Goal: Information Seeking & Learning: Learn about a topic

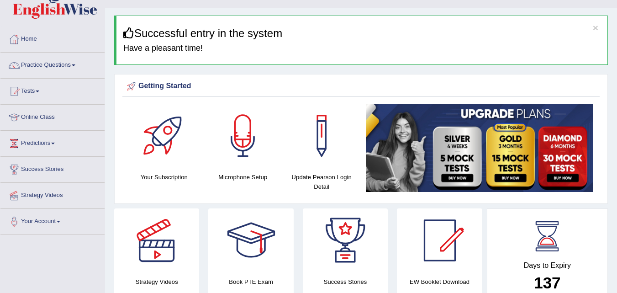
scroll to position [11, 0]
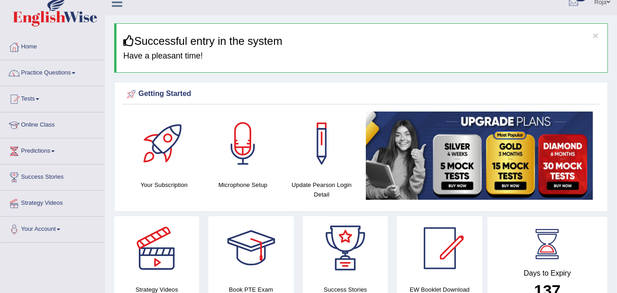
click at [613, 46] on html "Toggle navigation Home Practice Questions Speaking Practice Read Aloud Repeat S…" at bounding box center [308, 135] width 617 height 293
click at [35, 123] on link "Online Class" at bounding box center [52, 123] width 104 height 23
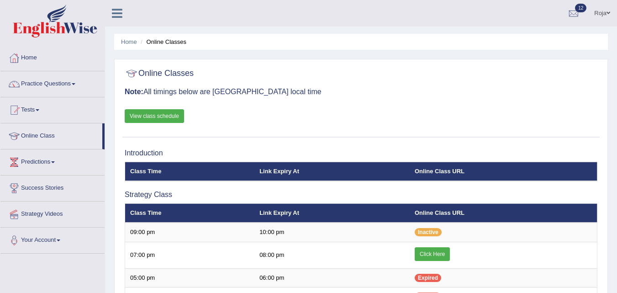
drag, startPoint x: 0, startPoint y: 0, endPoint x: 155, endPoint y: 121, distance: 197.0
click at [155, 121] on link "View class schedule" at bounding box center [154, 116] width 59 height 14
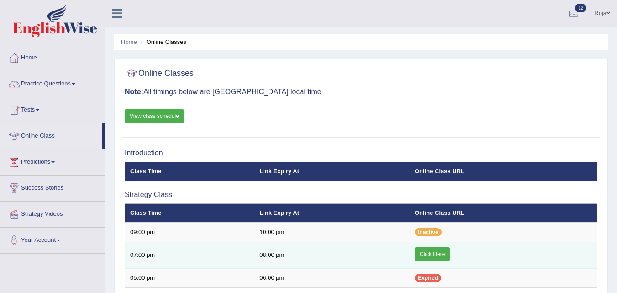
click at [423, 252] on link "Click Here" at bounding box center [432, 254] width 35 height 14
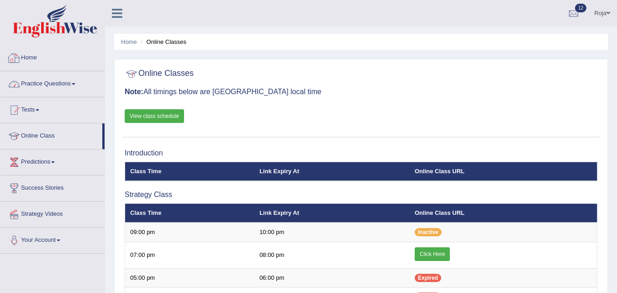
click at [43, 90] on link "Practice Questions" at bounding box center [52, 82] width 104 height 23
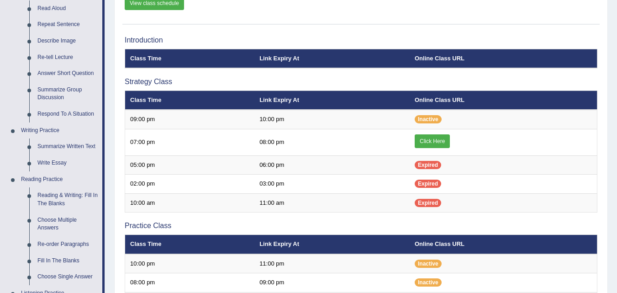
scroll to position [125, 0]
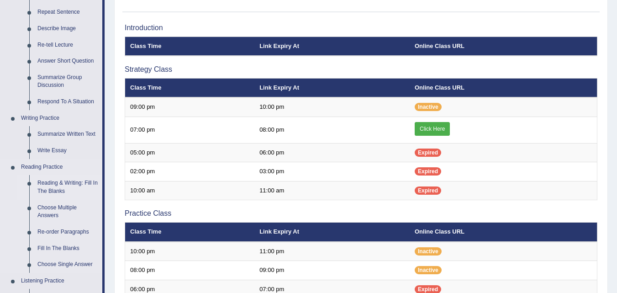
click at [66, 181] on link "Reading & Writing: Fill In The Blanks" at bounding box center [67, 187] width 69 height 24
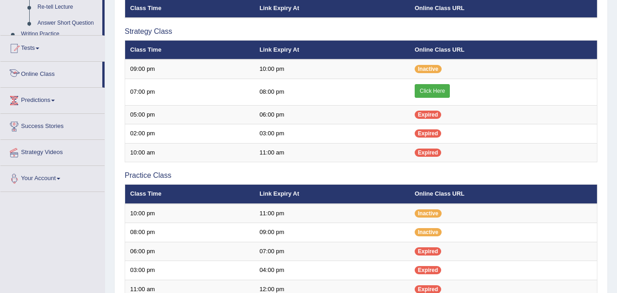
scroll to position [280, 0]
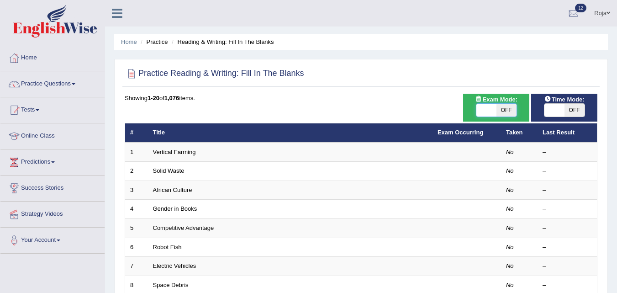
click at [488, 110] on span at bounding box center [487, 110] width 20 height 13
checkbox input "true"
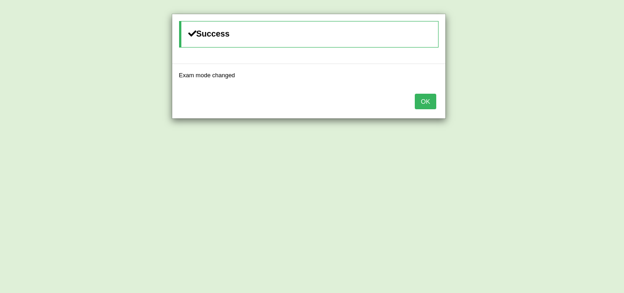
click at [432, 106] on button "OK" at bounding box center [425, 102] width 21 height 16
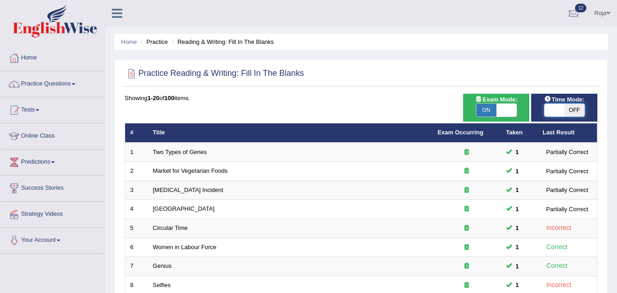
click at [559, 109] on span at bounding box center [555, 110] width 20 height 13
checkbox input "true"
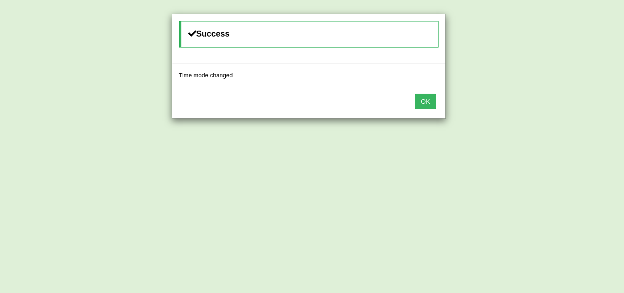
click at [432, 103] on button "OK" at bounding box center [425, 102] width 21 height 16
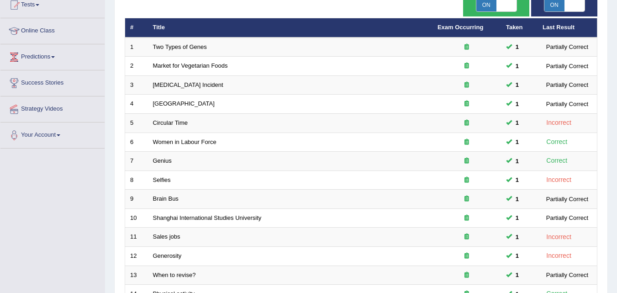
scroll to position [312, 0]
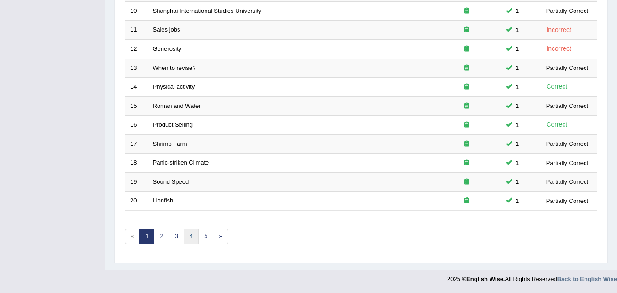
click at [191, 237] on link "4" at bounding box center [191, 236] width 15 height 15
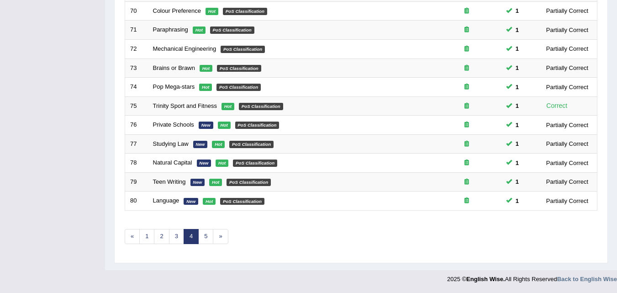
click at [206, 239] on link "5" at bounding box center [205, 236] width 15 height 15
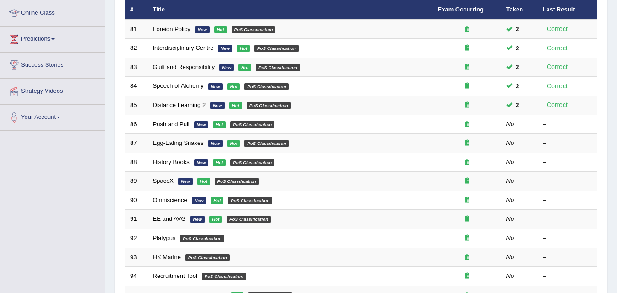
click at [617, 128] on html "Toggle navigation Home Practice Questions Speaking Practice Read Aloud Repeat S…" at bounding box center [308, 23] width 617 height 293
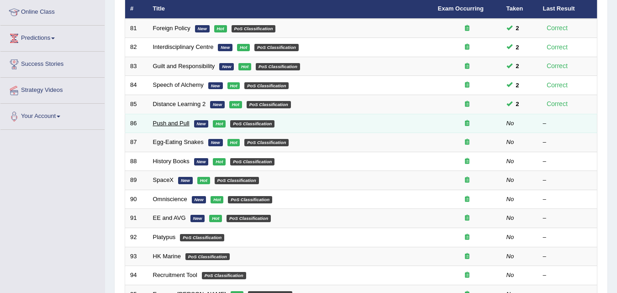
click at [172, 123] on link "Push and Pull" at bounding box center [171, 123] width 37 height 7
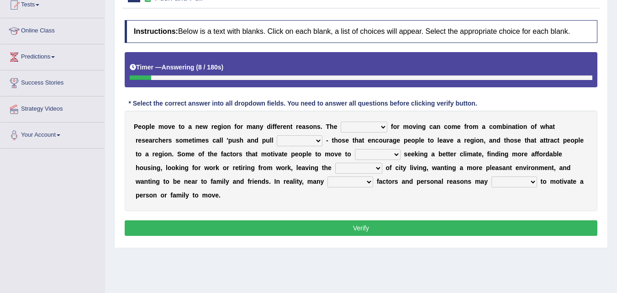
scroll to position [103, 0]
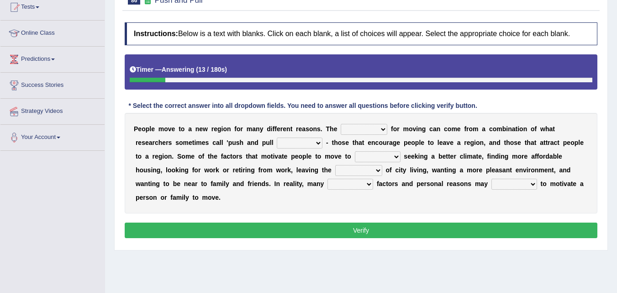
click at [378, 128] on select "indulgence motivation special superb" at bounding box center [364, 129] width 47 height 11
select select "motivation"
click at [341, 124] on select "indulgence motivation special superb" at bounding box center [364, 129] width 47 height 11
click at [305, 145] on select "ideas expected factors reasons" at bounding box center [300, 143] width 46 height 11
select select "factors"
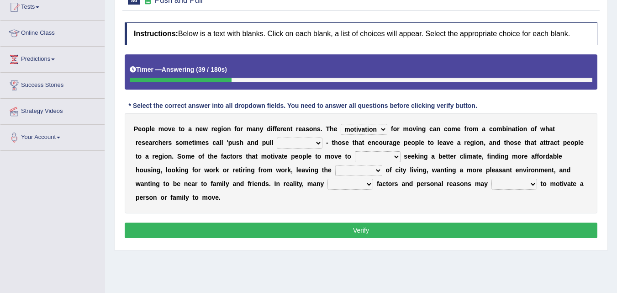
click at [277, 138] on select "ideas expected factors reasons" at bounding box center [300, 143] width 46 height 11
click at [390, 161] on select "include plane place exclude" at bounding box center [378, 156] width 46 height 11
select select "place"
click at [355, 151] on select "include plane place exclude" at bounding box center [378, 156] width 46 height 11
click at [380, 160] on select "include plane place exclude" at bounding box center [378, 156] width 46 height 11
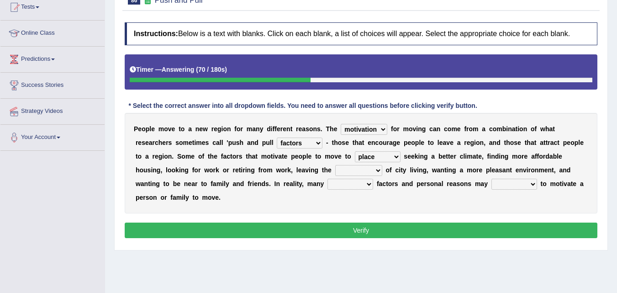
click at [380, 160] on select "include plane place exclude" at bounding box center [378, 156] width 46 height 11
click at [372, 170] on select "contempt react congestion reaction" at bounding box center [358, 170] width 47 height 11
click at [452, 170] on b "n" at bounding box center [450, 169] width 4 height 7
click at [346, 170] on select "contempt react congestion reaction" at bounding box center [358, 170] width 47 height 11
select select "congestion"
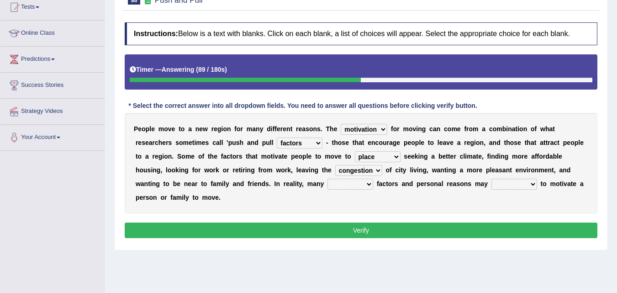
click at [335, 165] on select "contempt react congestion reaction" at bounding box center [358, 170] width 47 height 11
click at [369, 187] on select "complete stayed complex super" at bounding box center [351, 184] width 46 height 11
click at [348, 185] on select "complete stayed complex super" at bounding box center [351, 184] width 46 height 11
select select "complex"
click at [328, 179] on select "complete stayed complex super" at bounding box center [351, 184] width 46 height 11
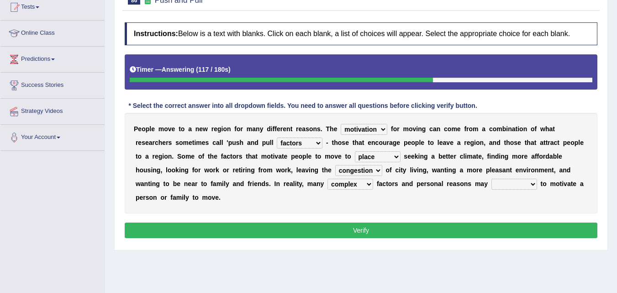
click at [517, 183] on select "extract interact talk crack" at bounding box center [515, 184] width 46 height 11
select select "interact"
click at [492, 179] on select "extract interact talk crack" at bounding box center [515, 184] width 46 height 11
click at [447, 228] on button "Verify" at bounding box center [361, 231] width 473 height 16
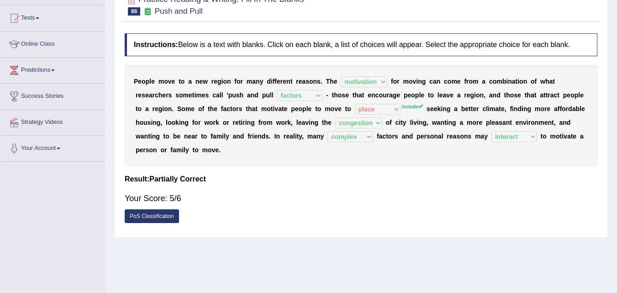
scroll to position [0, 0]
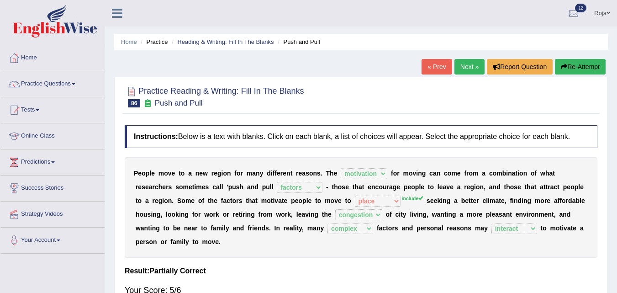
click at [567, 70] on button "Re-Attempt" at bounding box center [580, 67] width 51 height 16
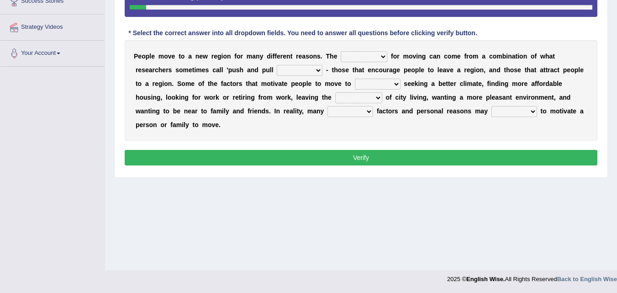
click at [371, 58] on select "indulgence motivation special superb" at bounding box center [364, 56] width 47 height 11
select select "motivation"
click at [341, 51] on select "indulgence motivation special superb" at bounding box center [364, 56] width 47 height 11
click at [295, 70] on select "ideas expected factors reasons" at bounding box center [300, 70] width 46 height 11
select select "factors"
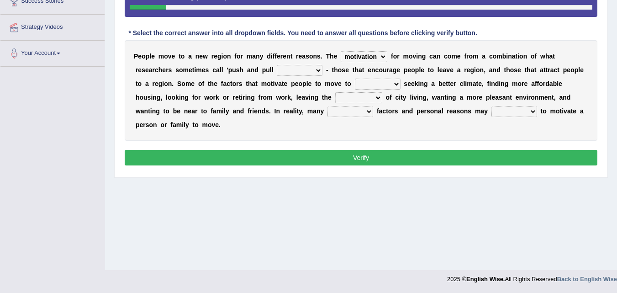
click at [277, 65] on select "ideas expected factors reasons" at bounding box center [300, 70] width 46 height 11
click at [367, 86] on select "include plane place exclude" at bounding box center [378, 84] width 46 height 11
select select "include"
click at [355, 79] on select "include plane place exclude" at bounding box center [378, 84] width 46 height 11
click at [366, 102] on select "contempt react congestion reaction" at bounding box center [358, 97] width 47 height 11
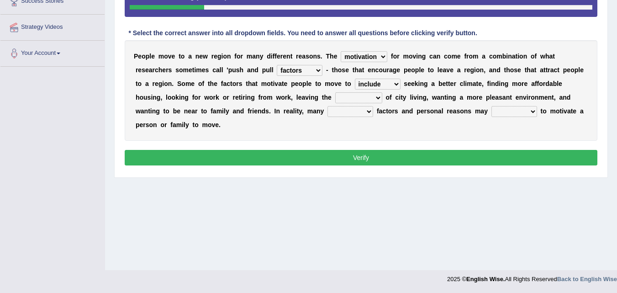
select select "congestion"
click at [335, 92] on select "contempt react congestion reaction" at bounding box center [358, 97] width 47 height 11
click at [343, 110] on select "complete stayed complex super" at bounding box center [351, 111] width 46 height 11
select select "complex"
click at [328, 106] on select "complete stayed complex super" at bounding box center [351, 111] width 46 height 11
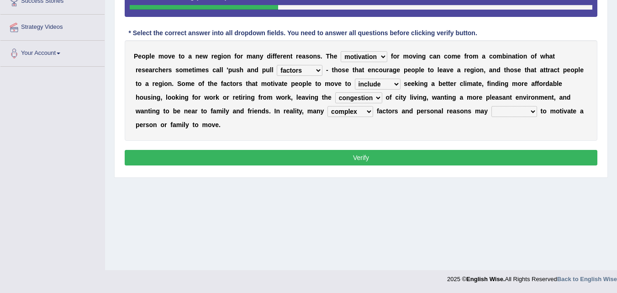
click at [504, 109] on select "extract interact talk crack" at bounding box center [515, 111] width 46 height 11
select select "interact"
click at [492, 106] on select "extract interact talk crack" at bounding box center [515, 111] width 46 height 11
click at [438, 158] on button "Verify" at bounding box center [361, 158] width 473 height 16
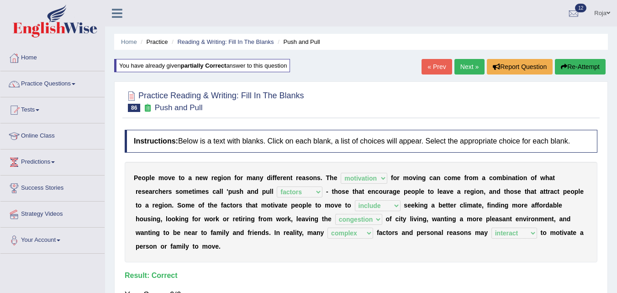
drag, startPoint x: 614, startPoint y: 166, endPoint x: 620, endPoint y: 162, distance: 7.0
click at [617, 162] on html "Toggle navigation Home Practice Questions Speaking Practice Read Aloud Repeat S…" at bounding box center [308, 146] width 617 height 293
click at [455, 68] on link "Next »" at bounding box center [470, 67] width 30 height 16
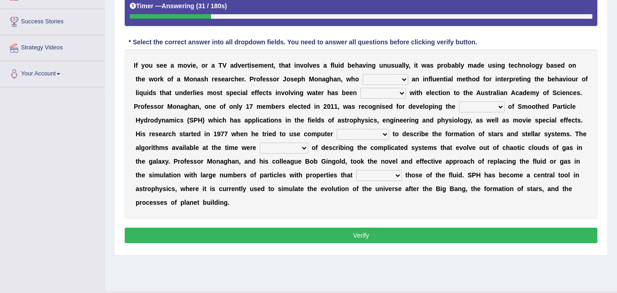
scroll to position [168, 0]
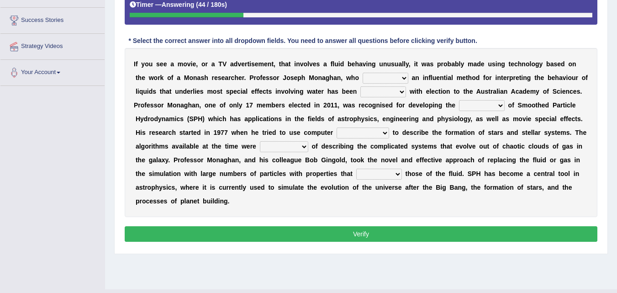
click at [391, 78] on select "pioneered rested realised stated" at bounding box center [386, 78] width 46 height 11
select select "stated"
click at [363, 73] on select "pioneered rested realised stated" at bounding box center [386, 78] width 46 height 11
click at [398, 95] on select "honoured reared brought spotted" at bounding box center [384, 91] width 46 height 11
click at [206, 95] on b at bounding box center [206, 91] width 4 height 7
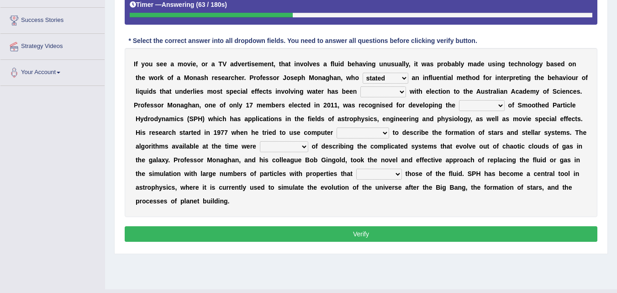
click at [394, 90] on select "honoured reared brought spotted" at bounding box center [384, 91] width 46 height 11
select select "brought"
click at [361, 86] on select "honoured reared brought spotted" at bounding box center [384, 91] width 46 height 11
click at [481, 105] on select "ideas speed plan method" at bounding box center [482, 105] width 46 height 11
select select "method"
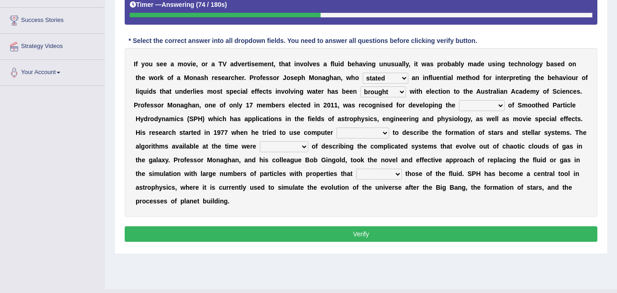
click at [459, 100] on select "ideas speed plan method" at bounding box center [482, 105] width 46 height 11
click at [367, 134] on select "development simulation placed suggested" at bounding box center [363, 133] width 53 height 11
click at [337, 128] on select "development simulation placed suggested" at bounding box center [363, 133] width 53 height 11
click at [368, 137] on select "development simulation placed suggested" at bounding box center [363, 133] width 53 height 11
click at [337, 128] on select "development simulation placed suggested" at bounding box center [363, 133] width 53 height 11
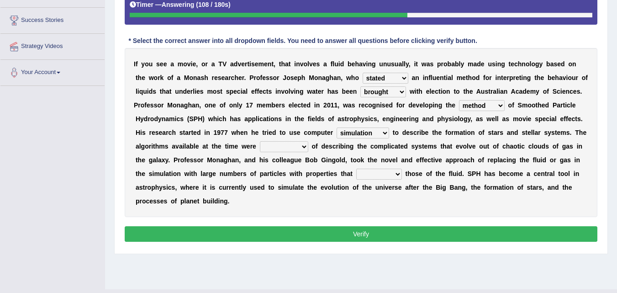
click at [360, 134] on select "development simulation placed suggested" at bounding box center [363, 133] width 53 height 11
select select "placed"
click at [337, 128] on select "development simulation placed suggested" at bounding box center [363, 133] width 53 height 11
click at [300, 148] on select "subjected engaged inseperable incapable" at bounding box center [284, 146] width 48 height 11
select select "subjected"
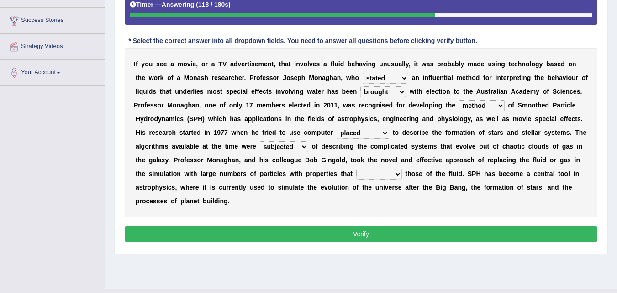
click at [260, 141] on select "subjected engaged inseperable incapable" at bounding box center [284, 146] width 48 height 11
click at [386, 174] on select "mimicked told acted planted" at bounding box center [379, 174] width 46 height 11
select select "acted"
click at [356, 169] on select "mimicked told acted planted" at bounding box center [379, 174] width 46 height 11
click at [382, 94] on select "honoured reared brought spotted" at bounding box center [384, 91] width 46 height 11
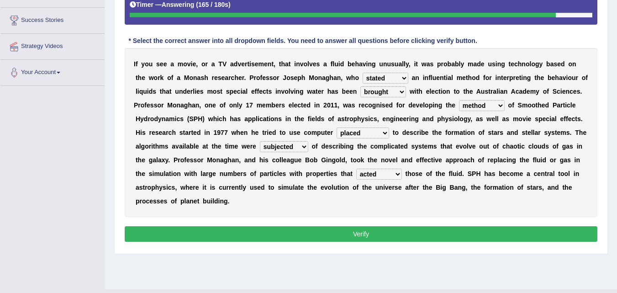
select select "honoured"
click at [361, 86] on select "honoured reared brought spotted" at bounding box center [384, 91] width 46 height 11
click at [390, 93] on select "honoured reared brought spotted" at bounding box center [384, 91] width 46 height 11
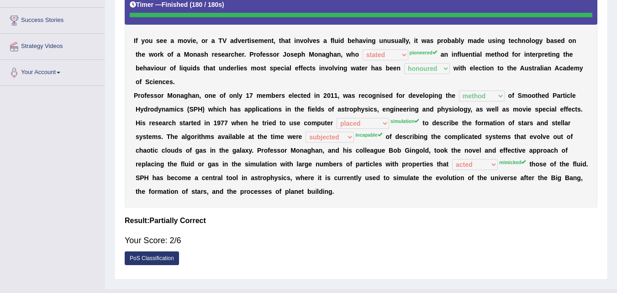
click at [383, 82] on div "I f y o u s e e a m o v i e , o r a T V a d v e r t i s e m e n t , t h a t i n…" at bounding box center [361, 98] width 473 height 218
